Goal: Information Seeking & Learning: Learn about a topic

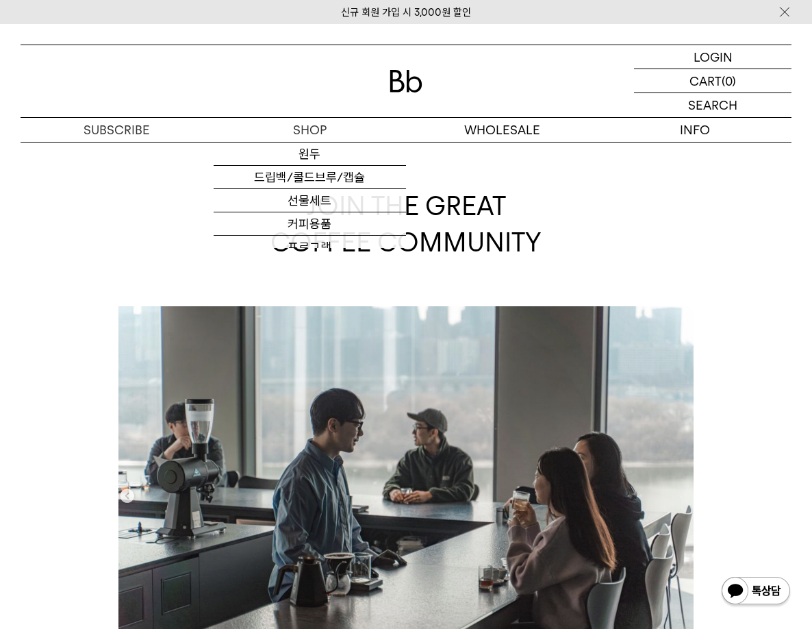
click at [405, 85] on img at bounding box center [406, 81] width 33 height 23
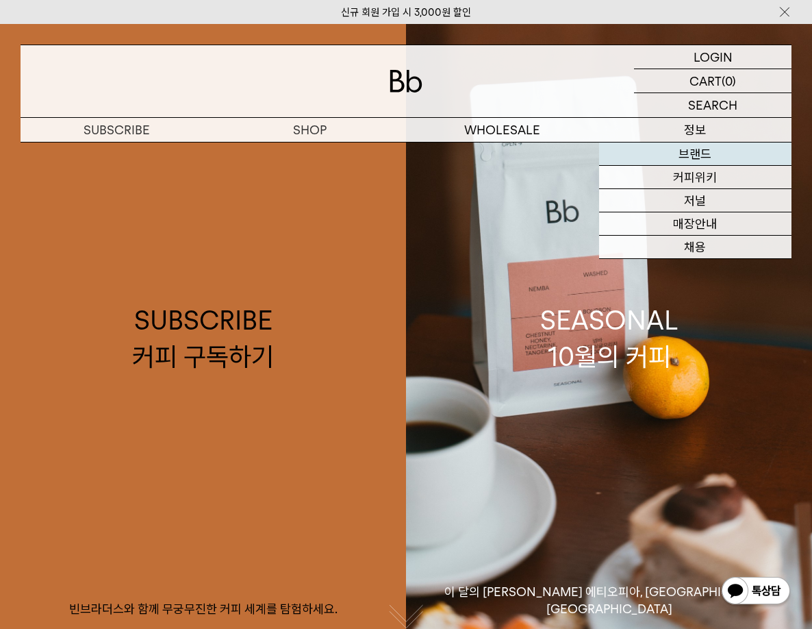
click at [693, 153] on link "브랜드" at bounding box center [695, 153] width 193 height 23
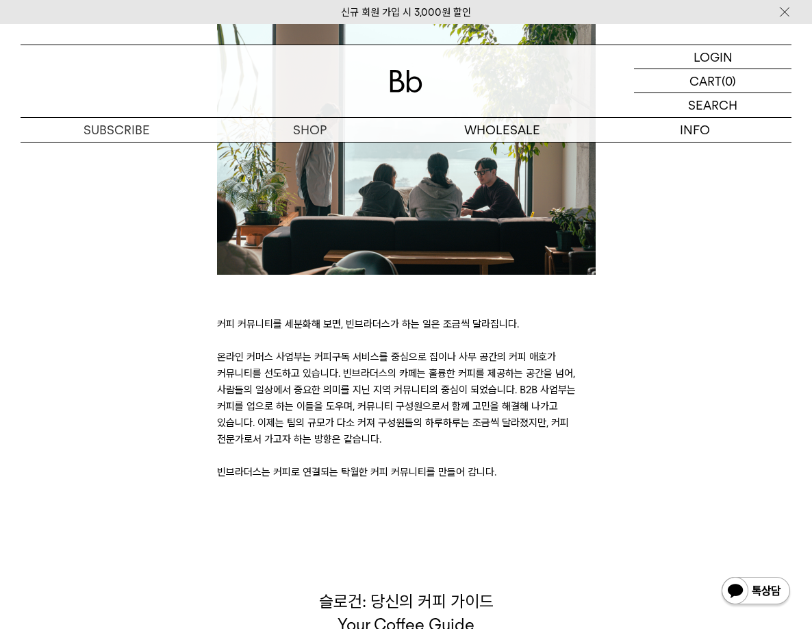
scroll to position [2602, 0]
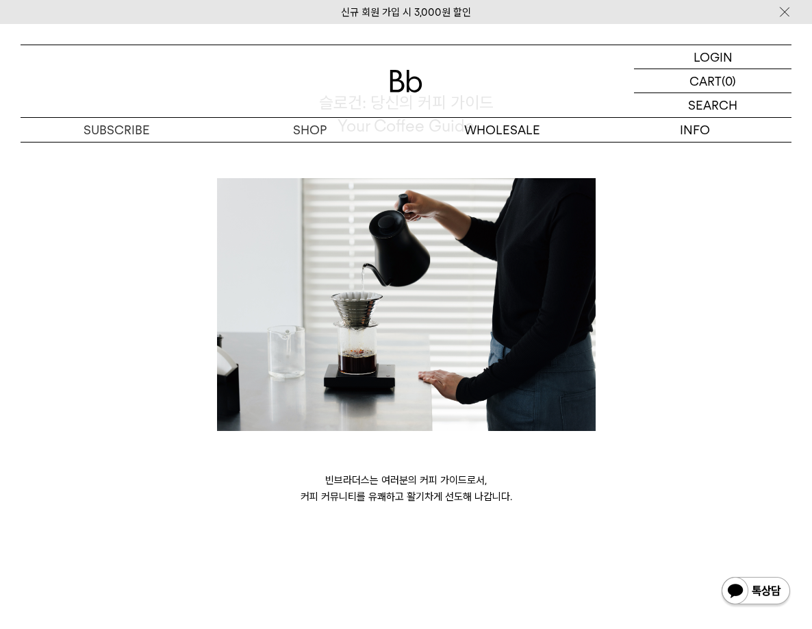
drag, startPoint x: 669, startPoint y: 528, endPoint x: 694, endPoint y: 408, distance: 122.5
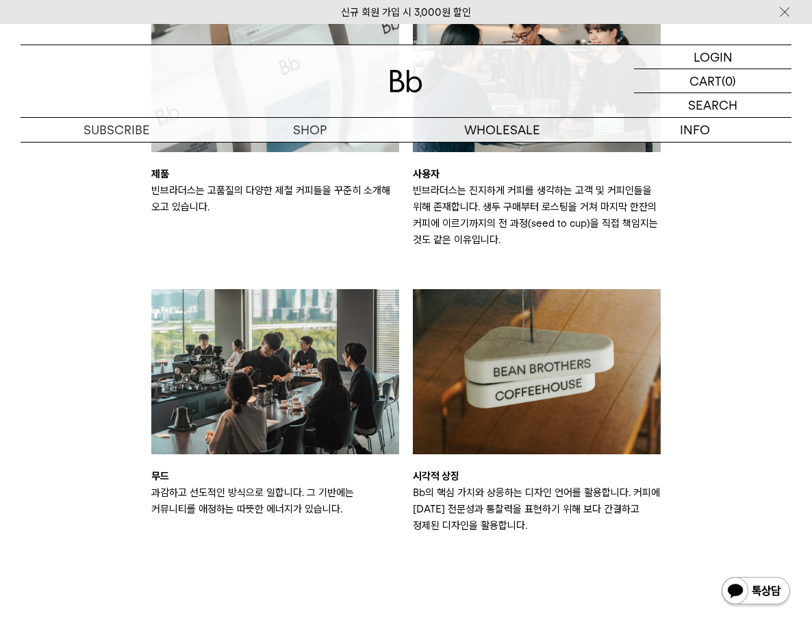
scroll to position [0, 0]
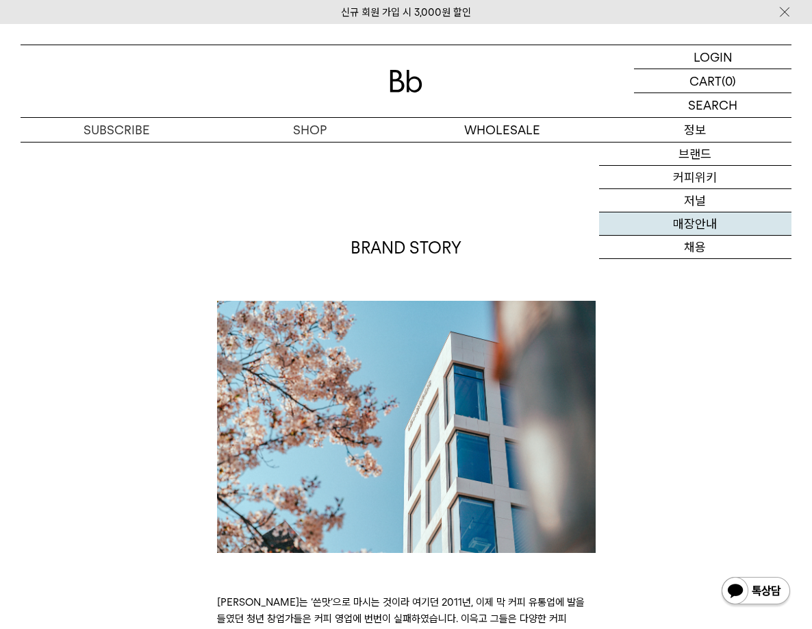
click at [698, 223] on link "매장안내" at bounding box center [695, 223] width 193 height 23
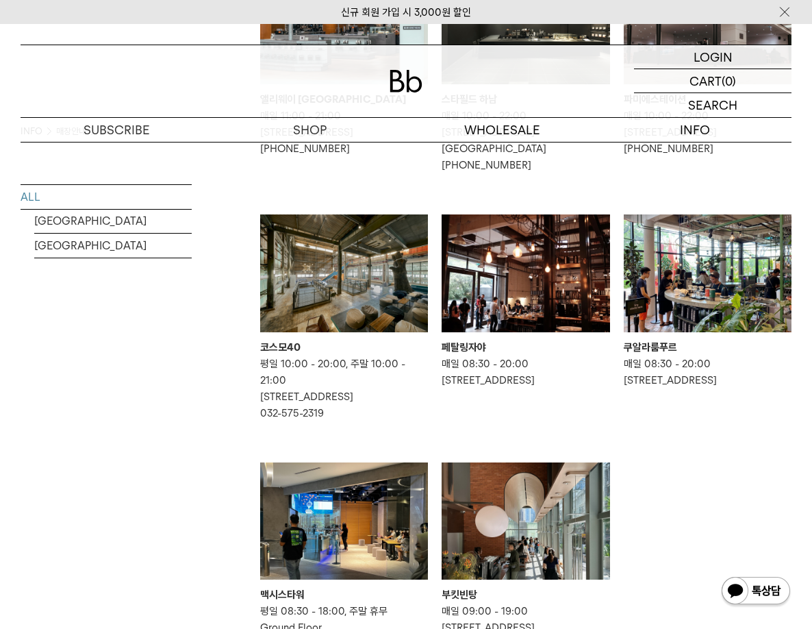
scroll to position [685, 0]
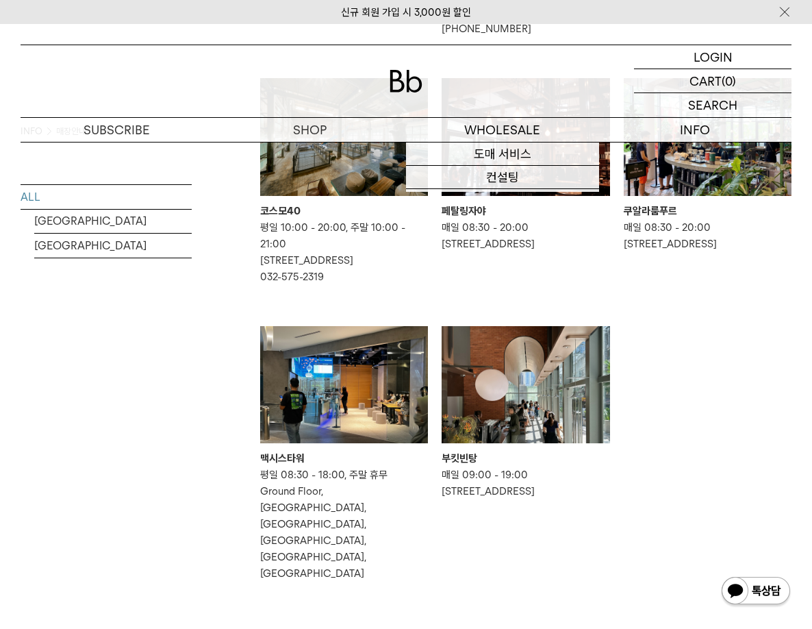
click at [397, 79] on img at bounding box center [406, 81] width 33 height 23
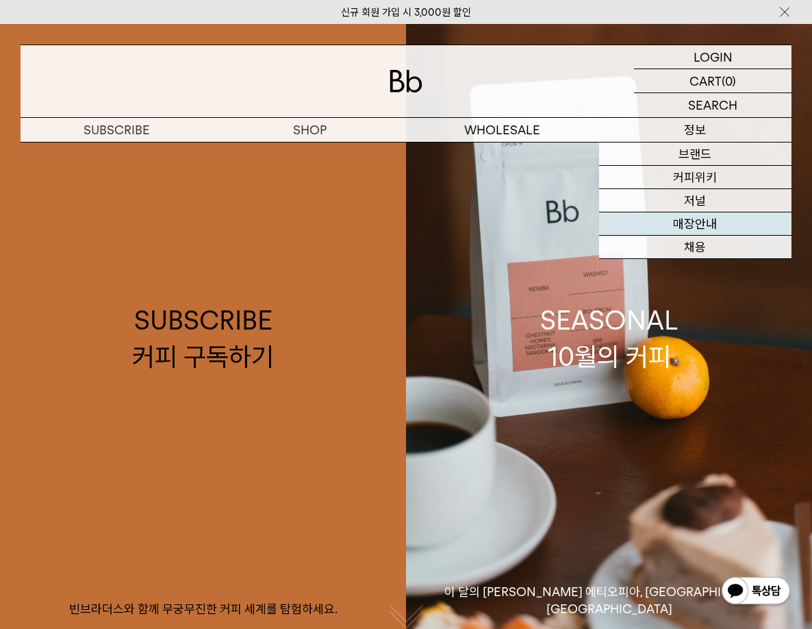
drag, startPoint x: 705, startPoint y: 231, endPoint x: 725, endPoint y: 221, distance: 22.1
click at [705, 231] on link "매장안내" at bounding box center [695, 223] width 193 height 23
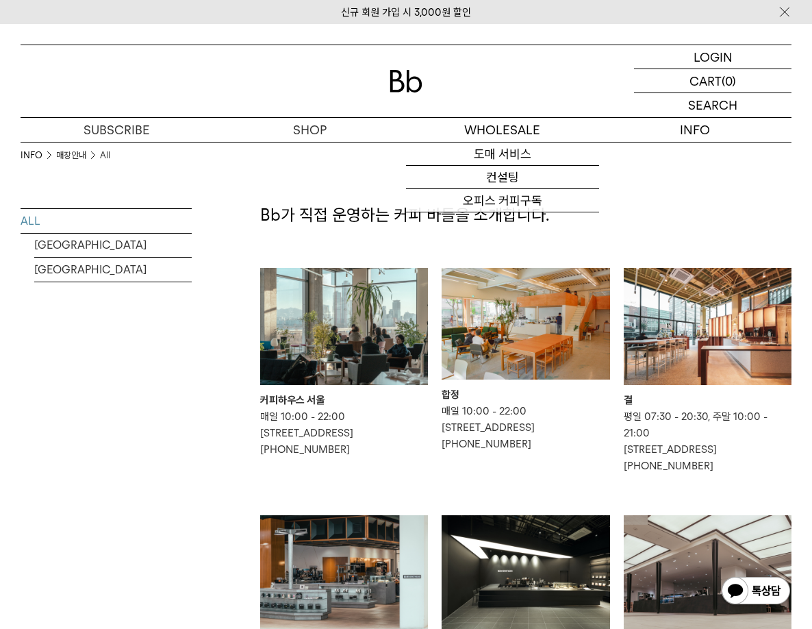
click at [553, 296] on img at bounding box center [526, 324] width 168 height 112
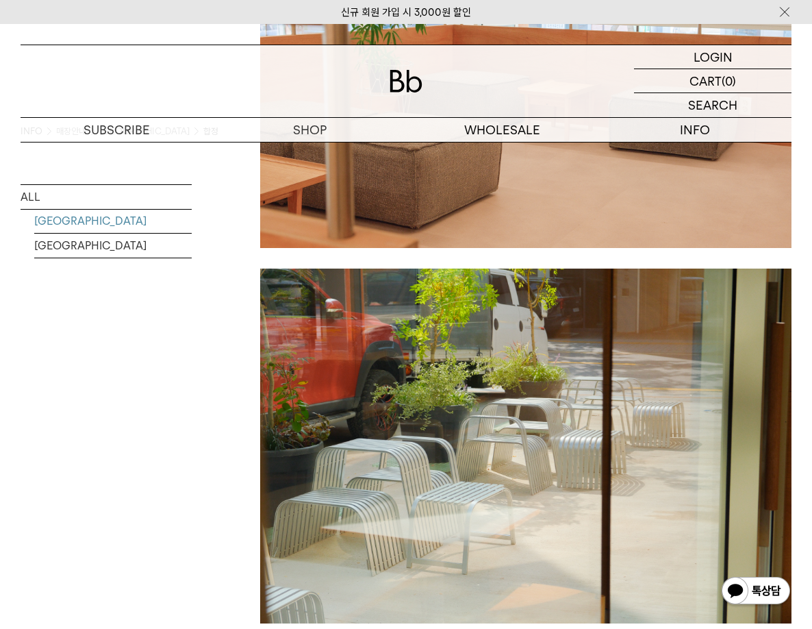
scroll to position [1986, 0]
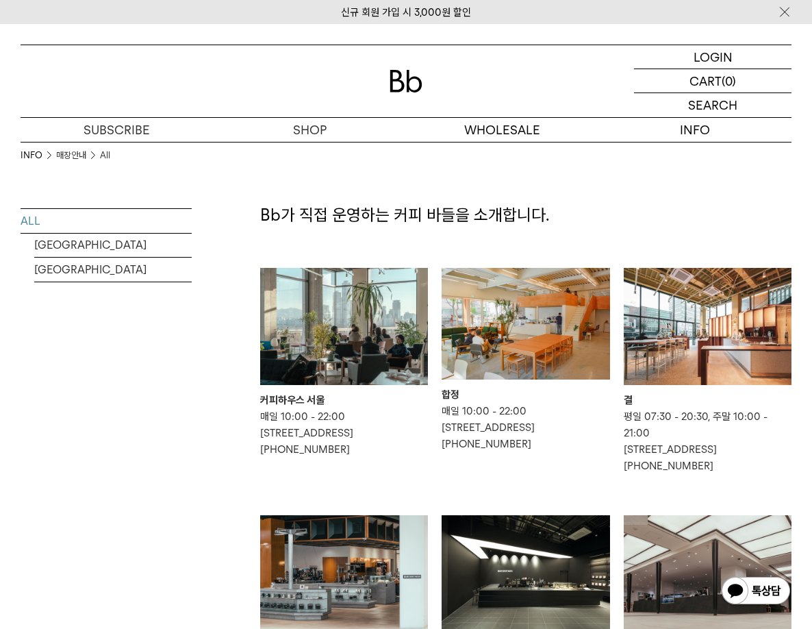
click at [678, 310] on img at bounding box center [708, 327] width 168 height 118
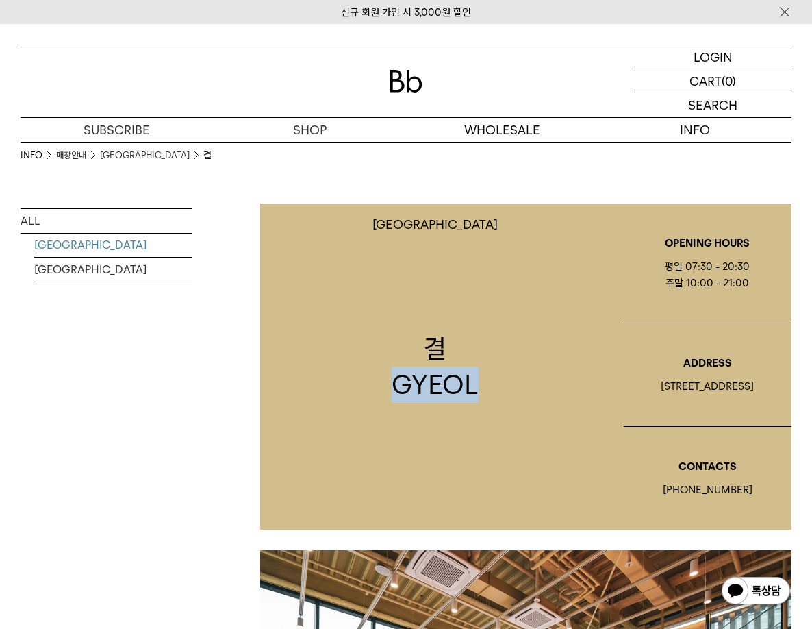
drag, startPoint x: 459, startPoint y: 383, endPoint x: 368, endPoint y: 380, distance: 91.1
click at [368, 380] on div "[GEOGRAPHIC_DATA] 결 GYEOL" at bounding box center [435, 366] width 364 height 326
drag, startPoint x: 759, startPoint y: 381, endPoint x: 664, endPoint y: 379, distance: 95.9
click at [664, 379] on div "[STREET_ADDRESS]" at bounding box center [708, 386] width 168 height 16
copy div "[STREET_ADDRESS]"
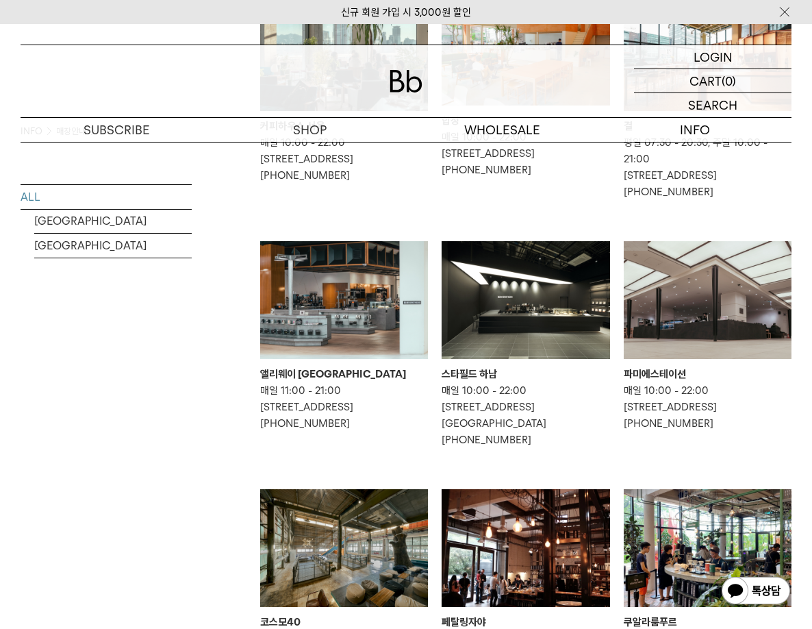
scroll to position [548, 0]
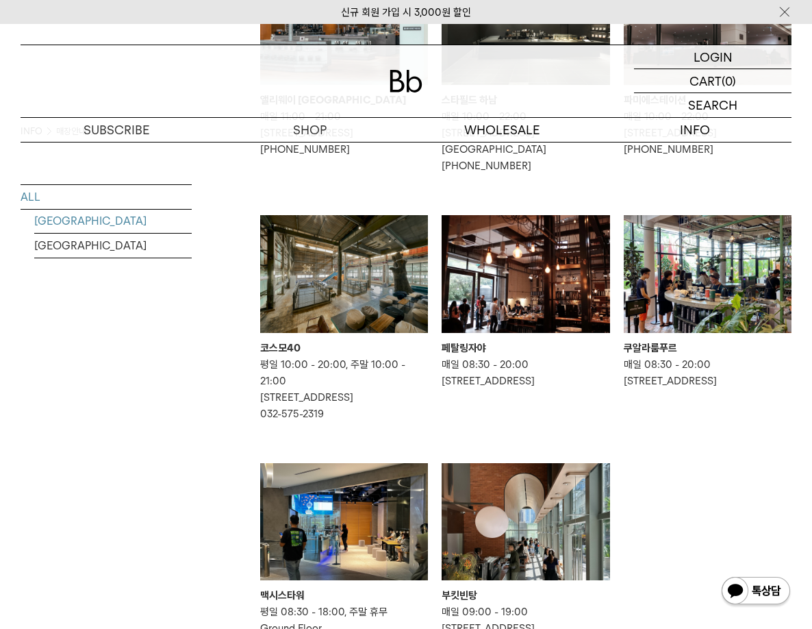
click at [105, 221] on link "SOUTH KOREA" at bounding box center [112, 221] width 157 height 24
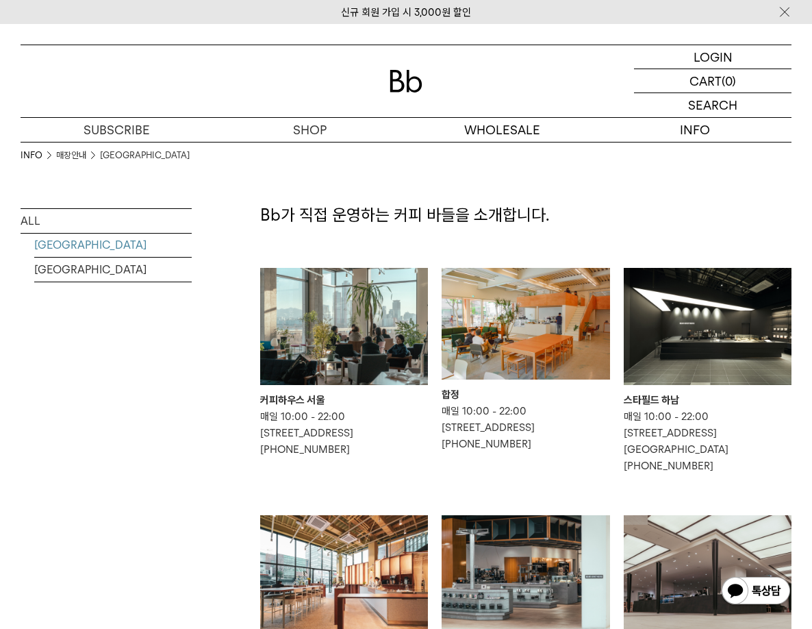
drag, startPoint x: 361, startPoint y: 407, endPoint x: 377, endPoint y: 399, distance: 17.8
click at [360, 407] on div "커피하우스 서울" at bounding box center [344, 400] width 168 height 16
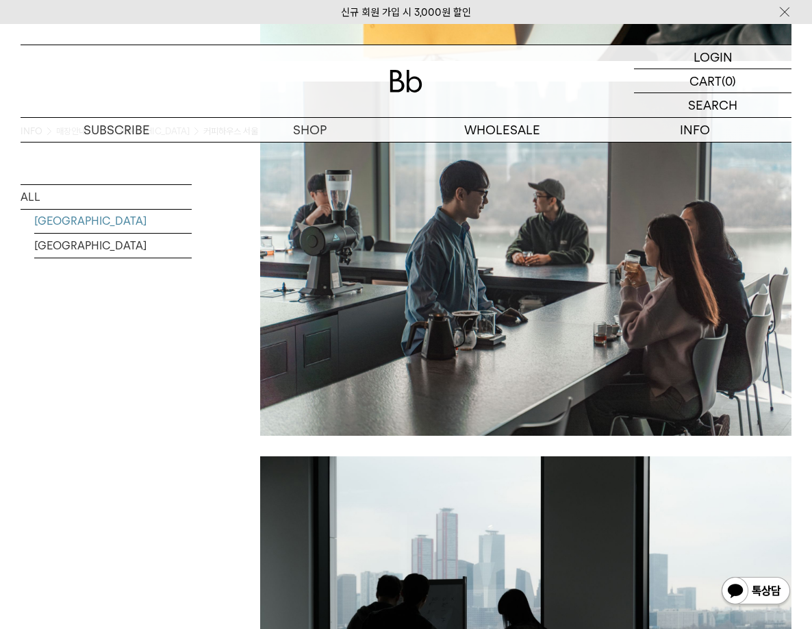
scroll to position [1369, 0]
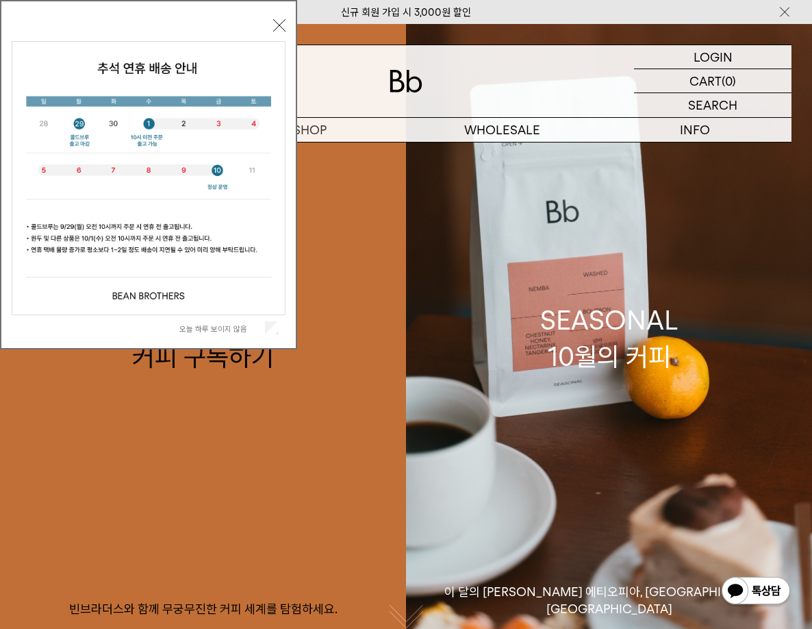
click at [240, 327] on label "오늘 하루 보이지 않음" at bounding box center [220, 329] width 83 height 10
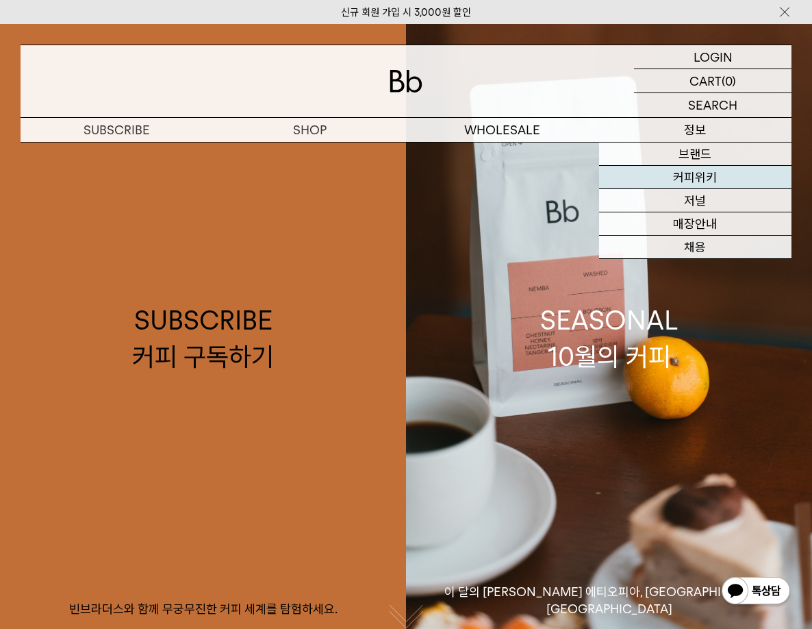
click at [705, 182] on link "커피위키" at bounding box center [695, 177] width 193 height 23
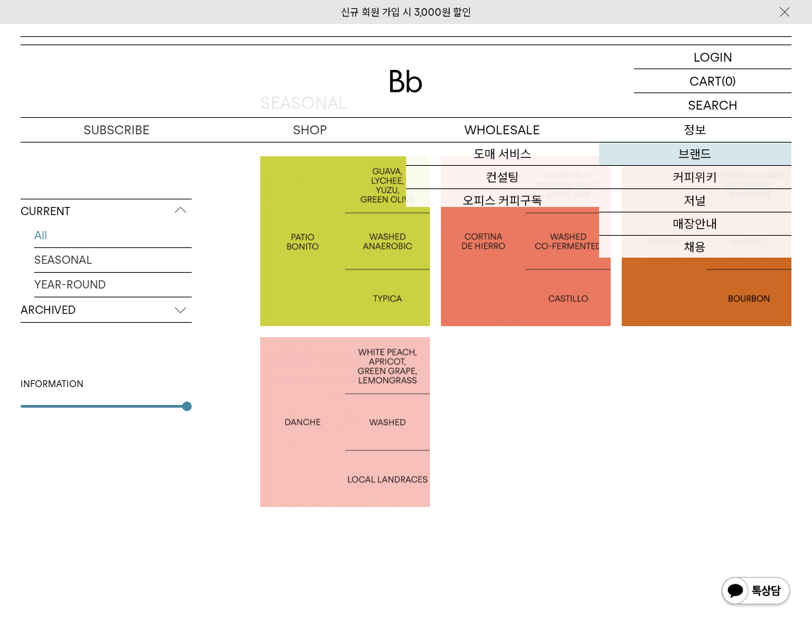
scroll to position [201, 0]
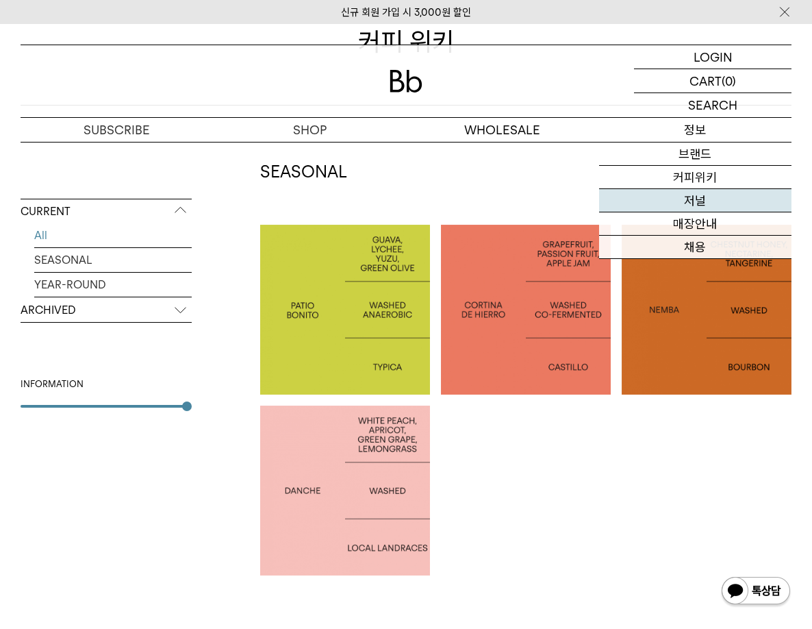
click at [701, 201] on link "저널" at bounding box center [695, 200] width 193 height 23
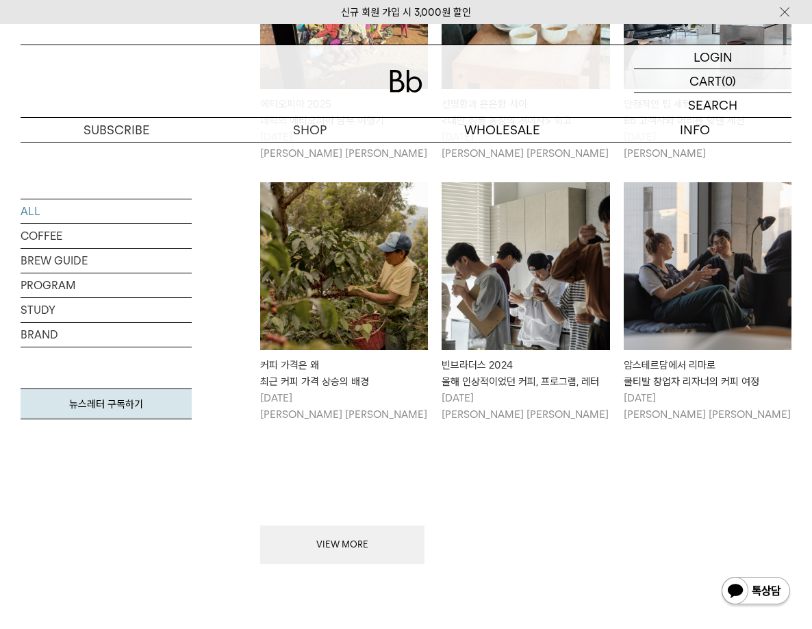
scroll to position [1301, 0]
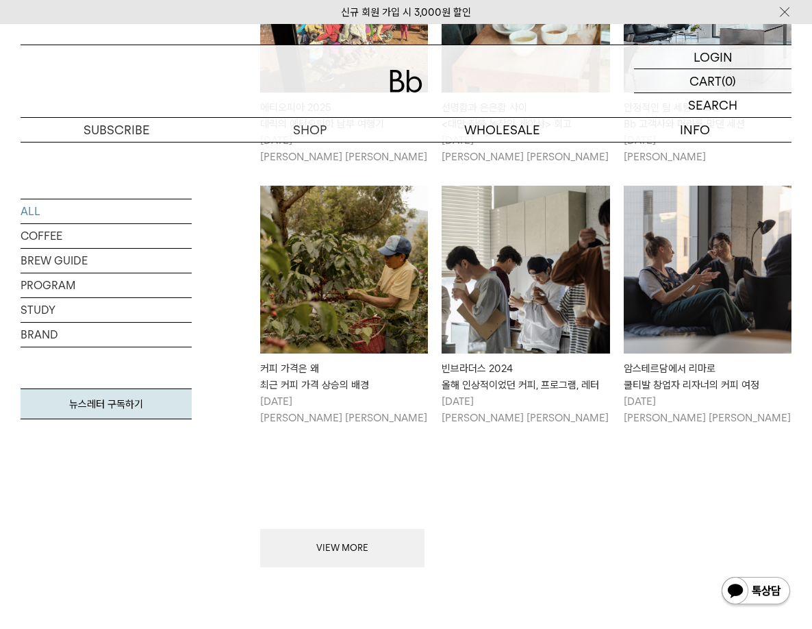
click at [354, 529] on button "VIEW MORE" at bounding box center [342, 548] width 164 height 38
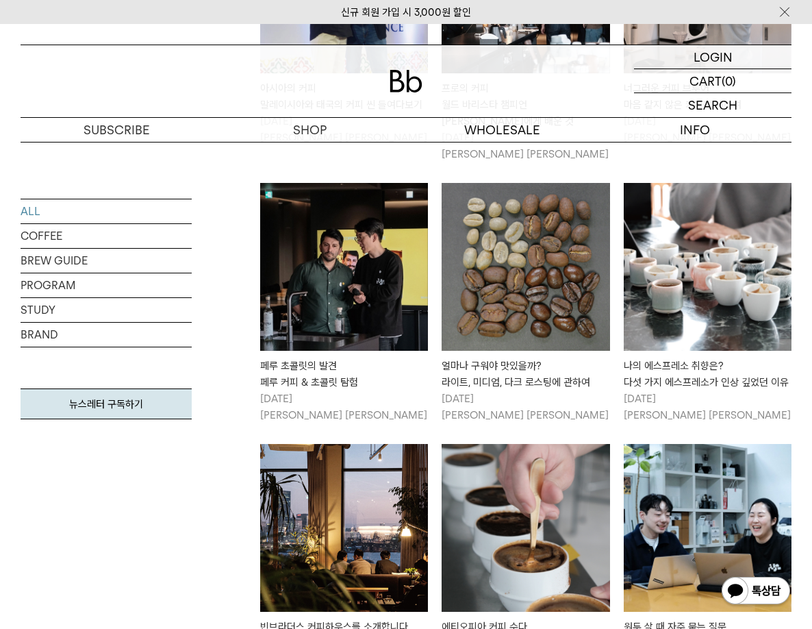
scroll to position [2739, 0]
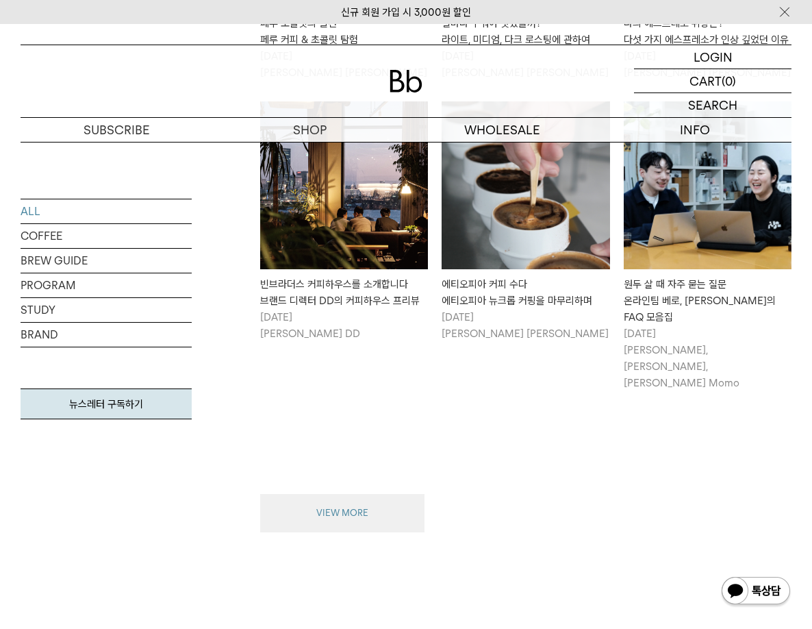
click at [383, 494] on button "VIEW MORE" at bounding box center [342, 513] width 164 height 38
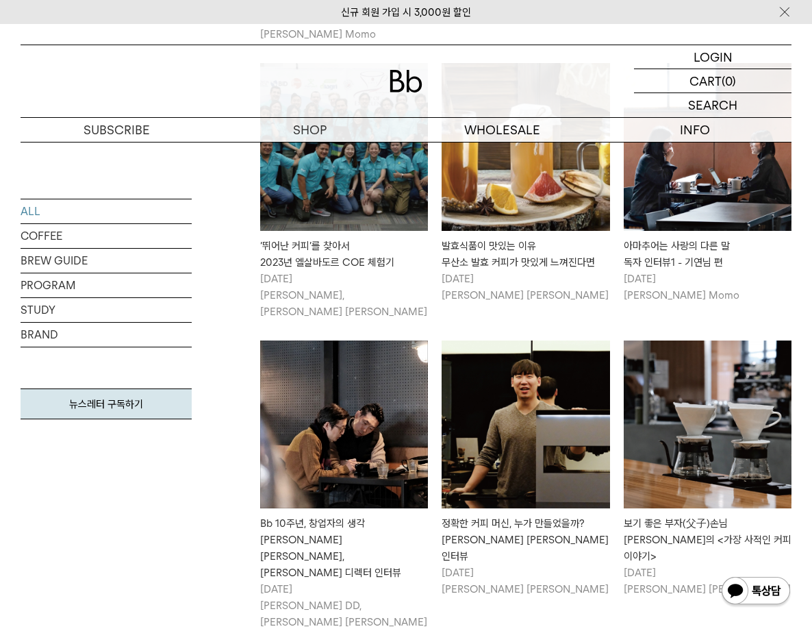
scroll to position [4177, 0]
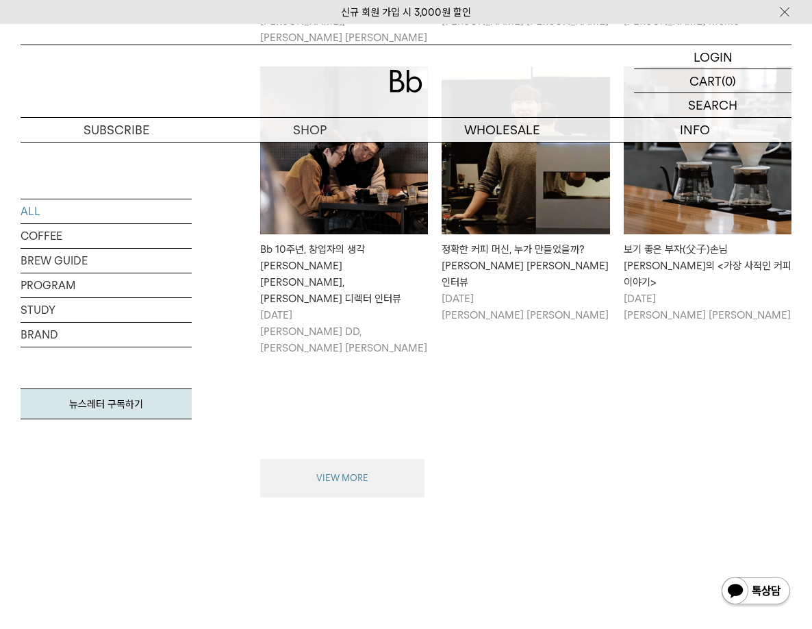
click at [406, 459] on button "VIEW MORE" at bounding box center [342, 478] width 164 height 38
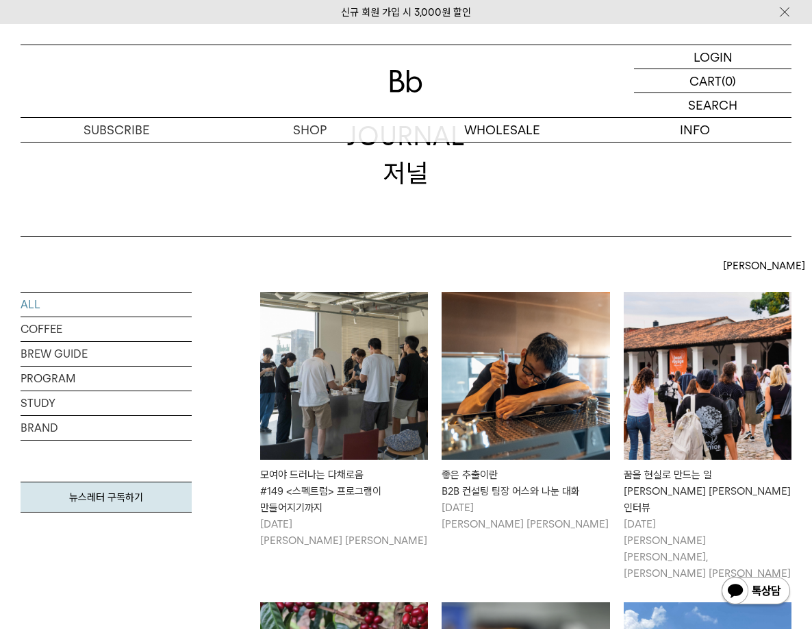
scroll to position [205, 0]
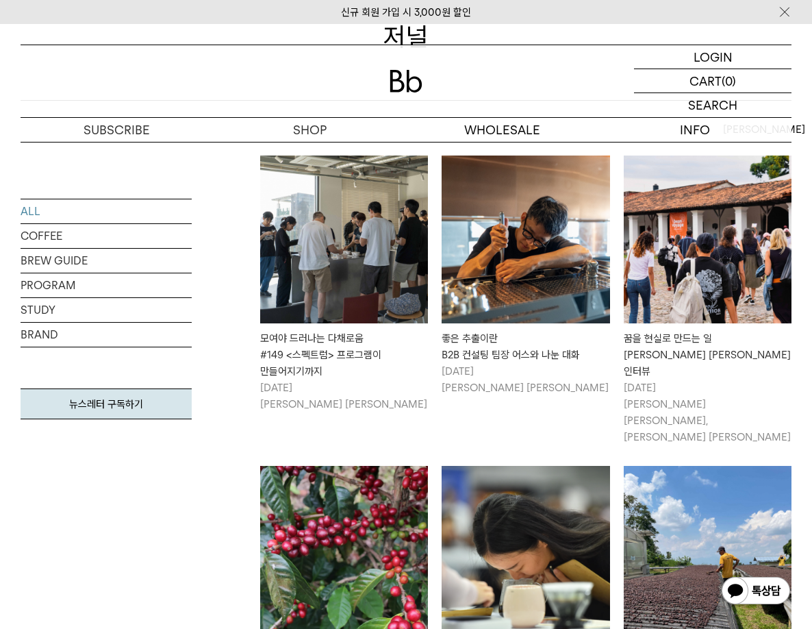
drag, startPoint x: 225, startPoint y: 197, endPoint x: 260, endPoint y: 237, distance: 53.0
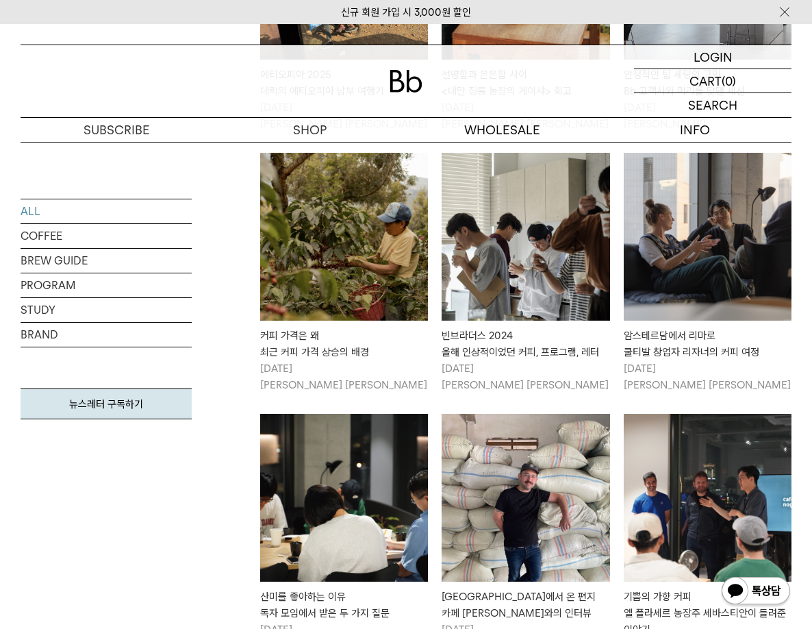
scroll to position [1233, 0]
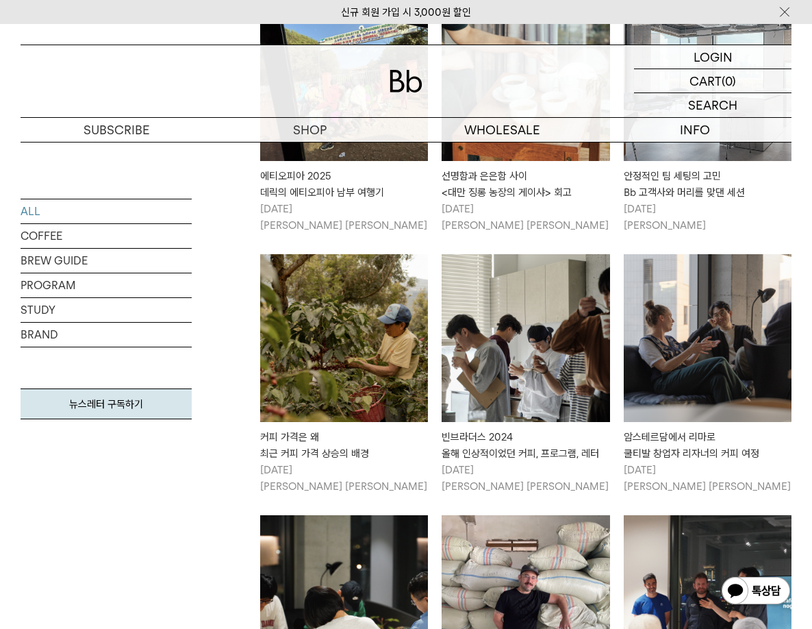
click at [520, 323] on img at bounding box center [526, 338] width 168 height 168
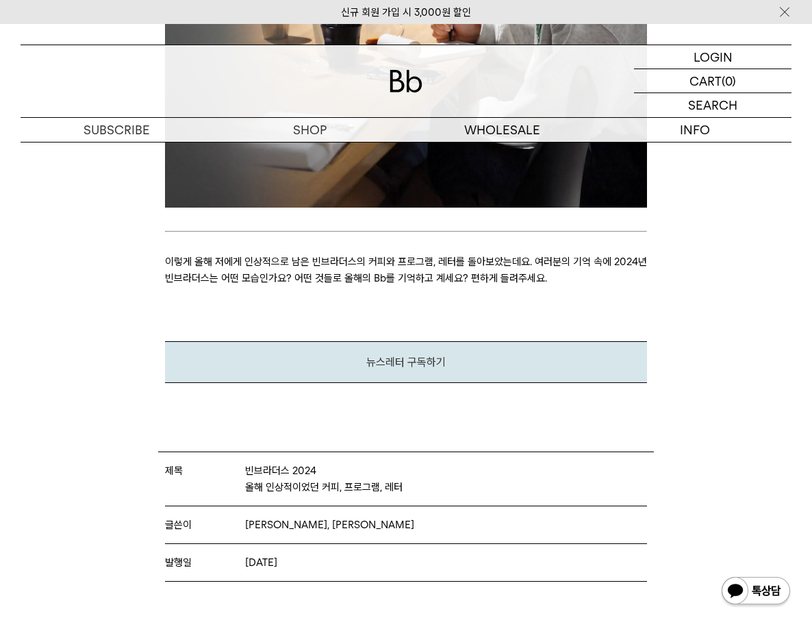
scroll to position [6026, 0]
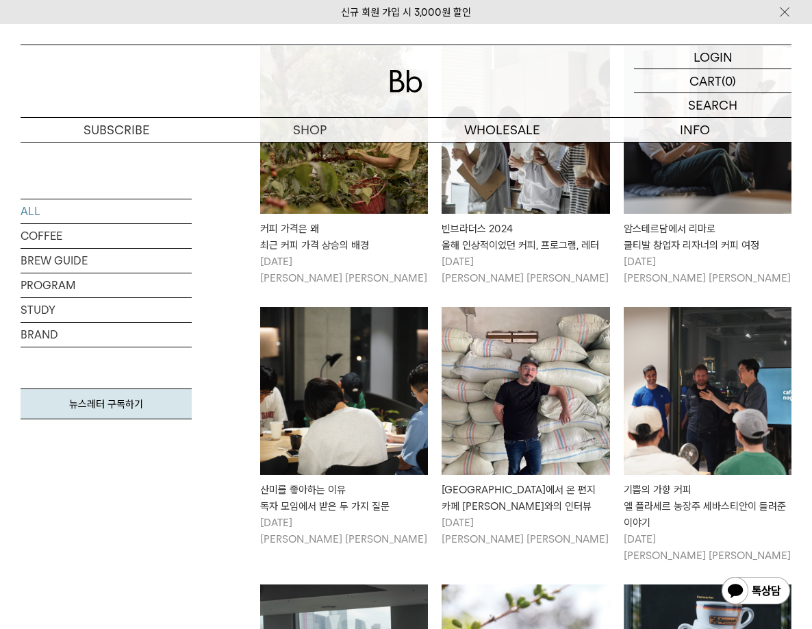
scroll to position [1575, 0]
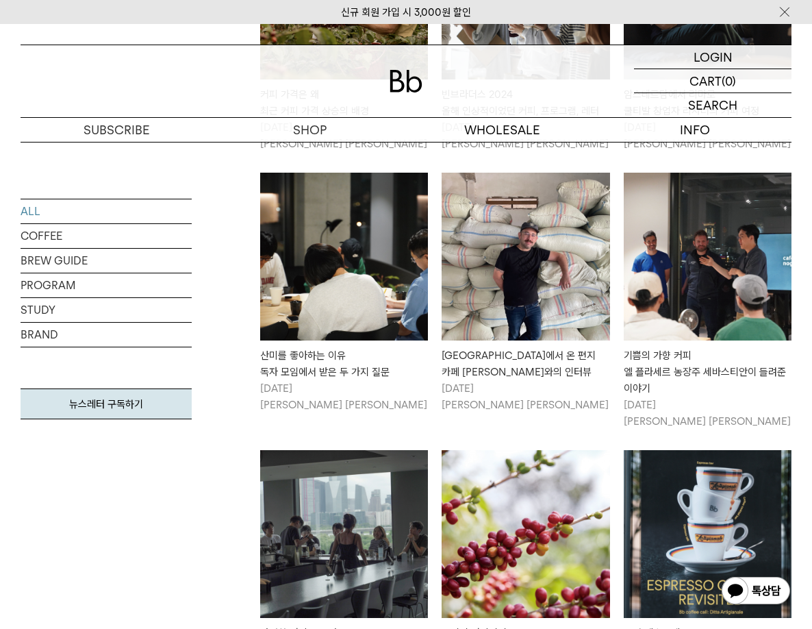
click at [409, 288] on img at bounding box center [344, 257] width 168 height 168
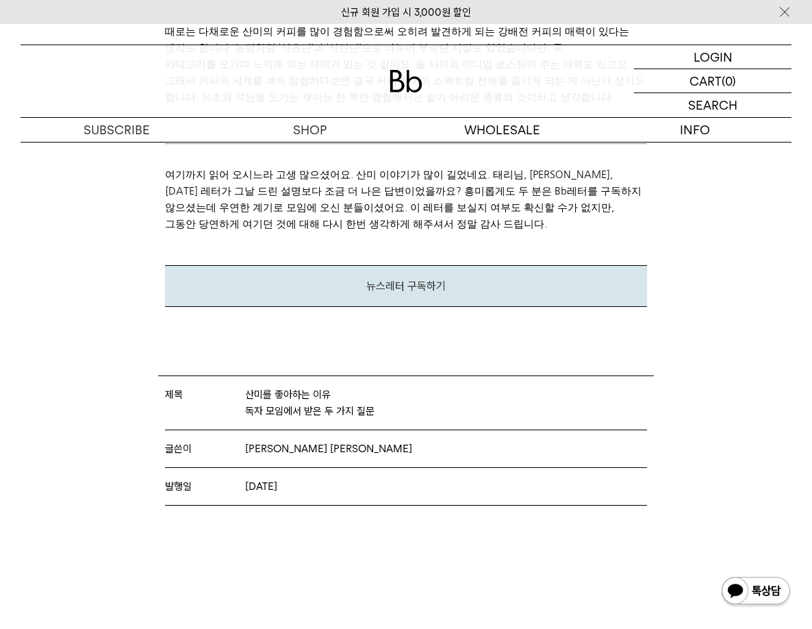
scroll to position [4382, 0]
